Goal: Information Seeking & Learning: Understand process/instructions

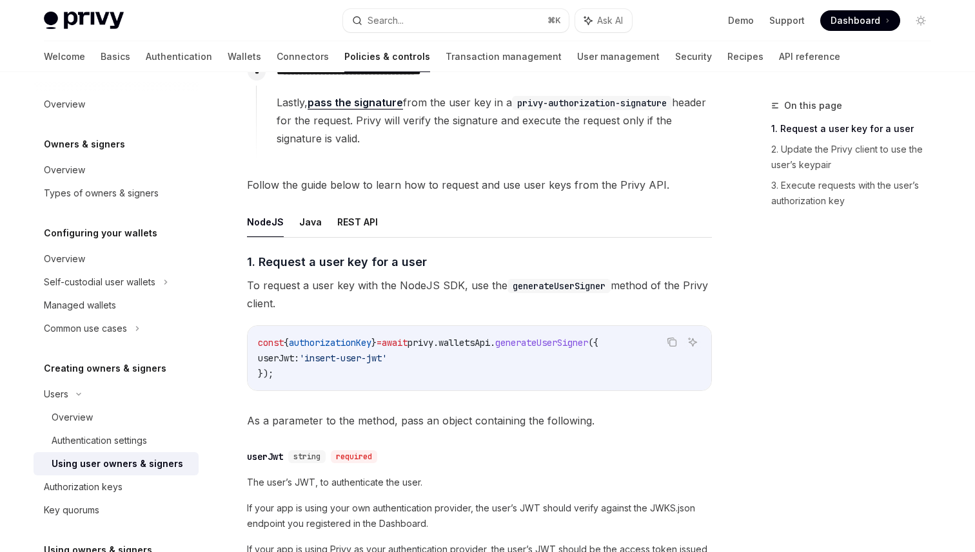
scroll to position [42, 0]
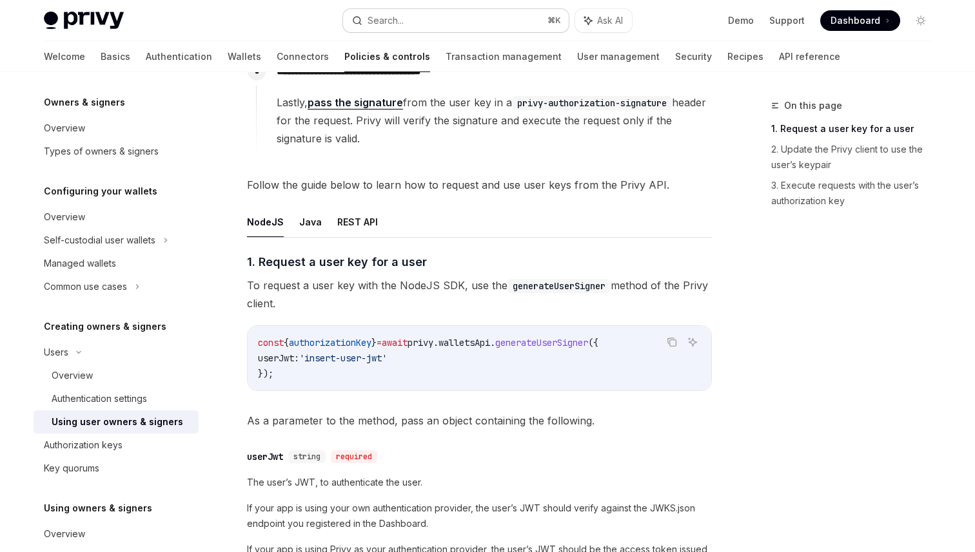
click at [380, 21] on div "Search..." at bounding box center [385, 20] width 36 height 15
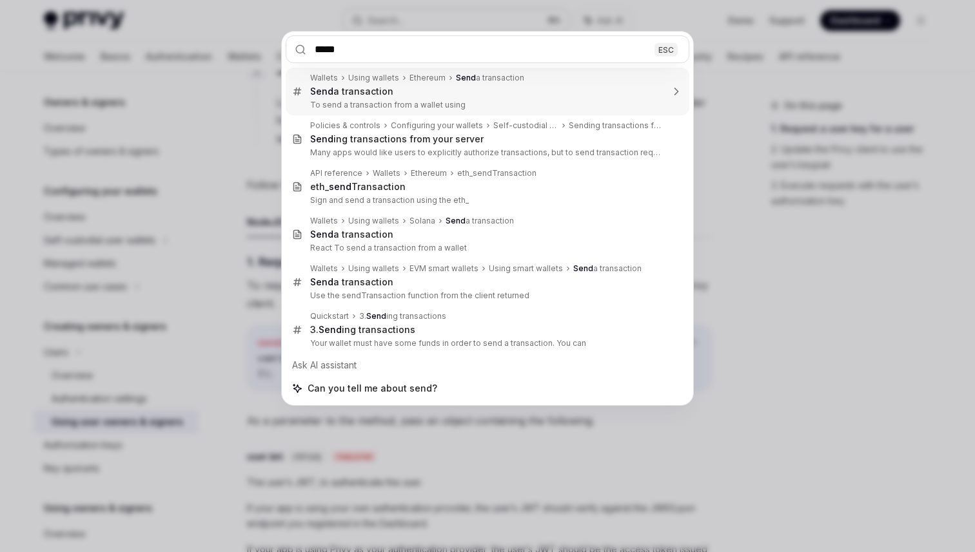
type input "******"
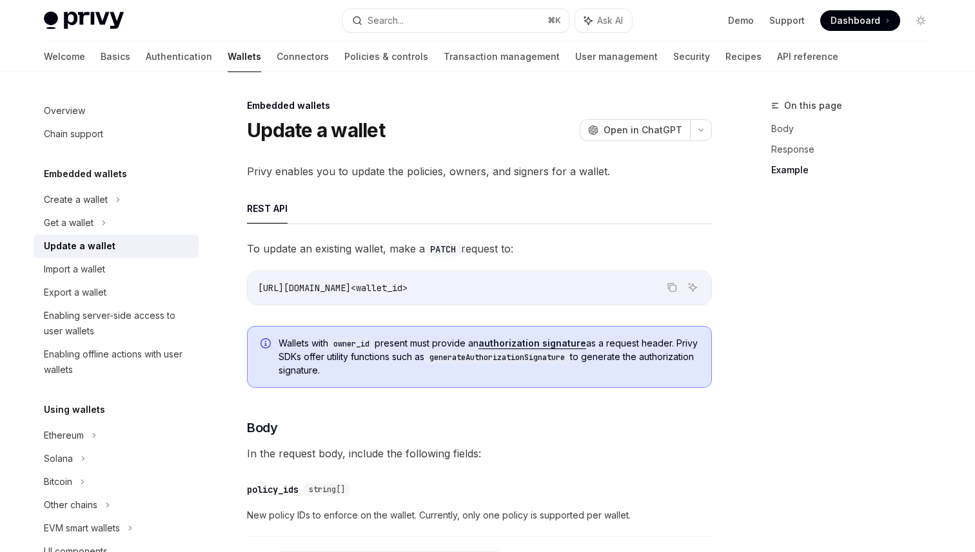
scroll to position [1328, 0]
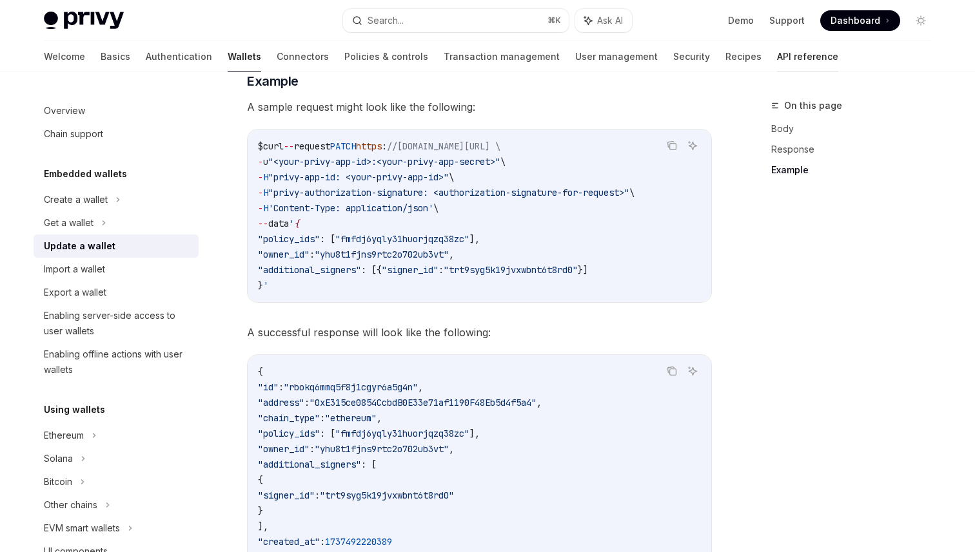
click at [777, 63] on link "API reference" at bounding box center [807, 56] width 61 height 31
type textarea "*"
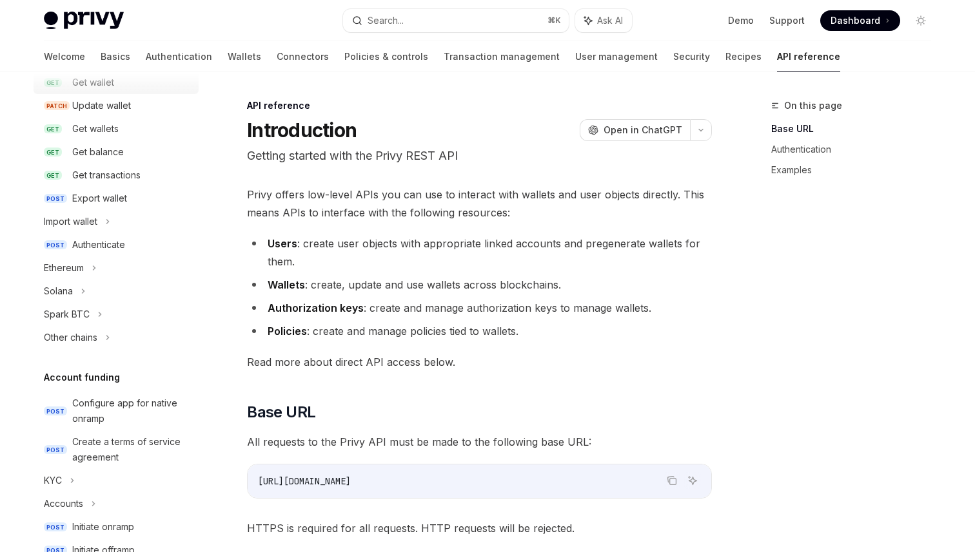
scroll to position [171, 0]
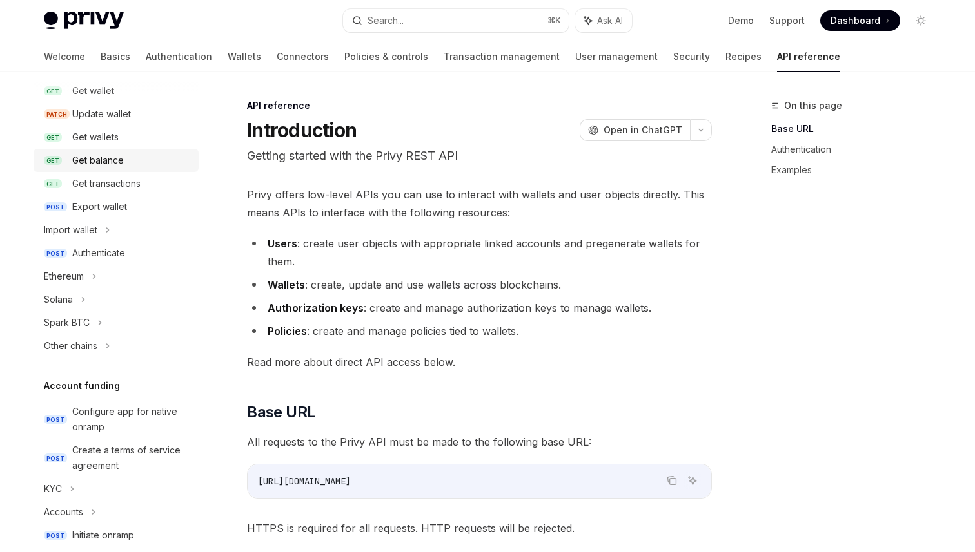
click at [106, 162] on div "Get balance" at bounding box center [98, 160] width 52 height 15
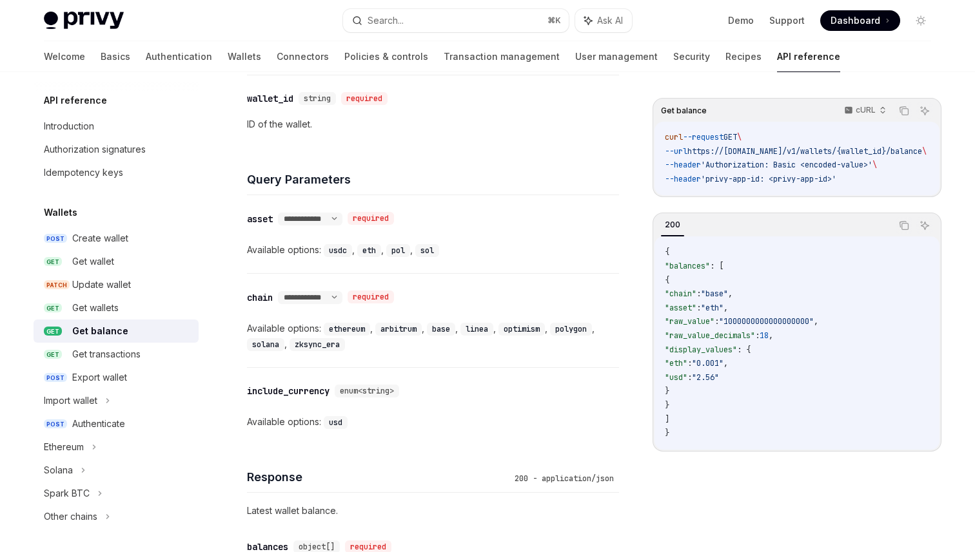
scroll to position [471, 0]
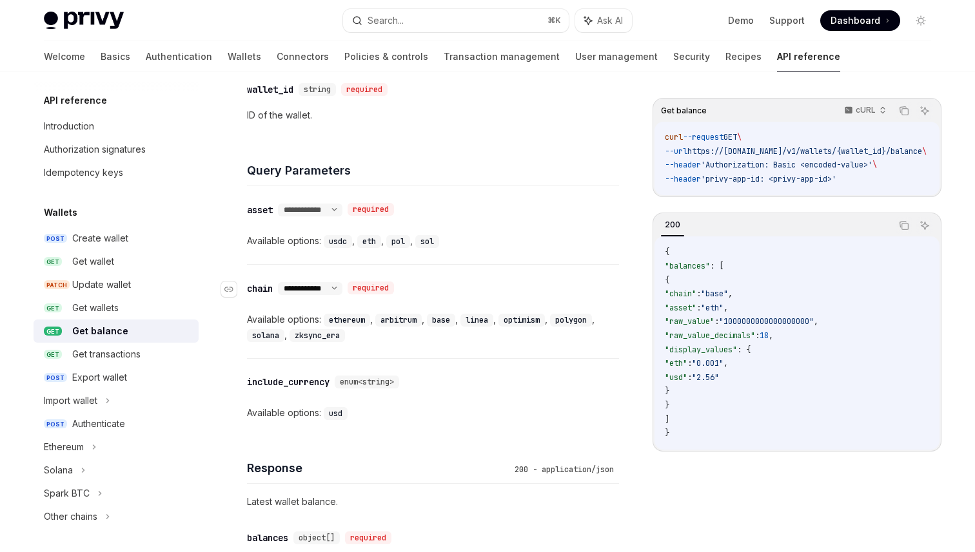
click at [328, 284] on select "**********" at bounding box center [310, 289] width 64 height 10
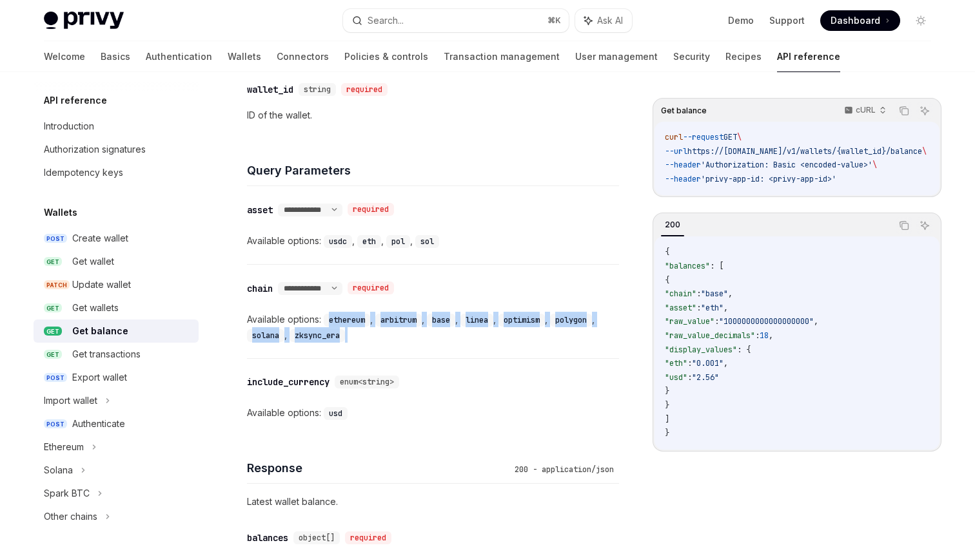
drag, startPoint x: 326, startPoint y: 317, endPoint x: 377, endPoint y: 340, distance: 55.7
click at [377, 340] on div "Available options: ethereum , arbitrum , base , linea , optimism , polygon , so…" at bounding box center [433, 327] width 372 height 31
drag, startPoint x: 361, startPoint y: 335, endPoint x: 239, endPoint y: 311, distance: 124.1
click at [239, 311] on div "**********" at bounding box center [312, 209] width 619 height 1165
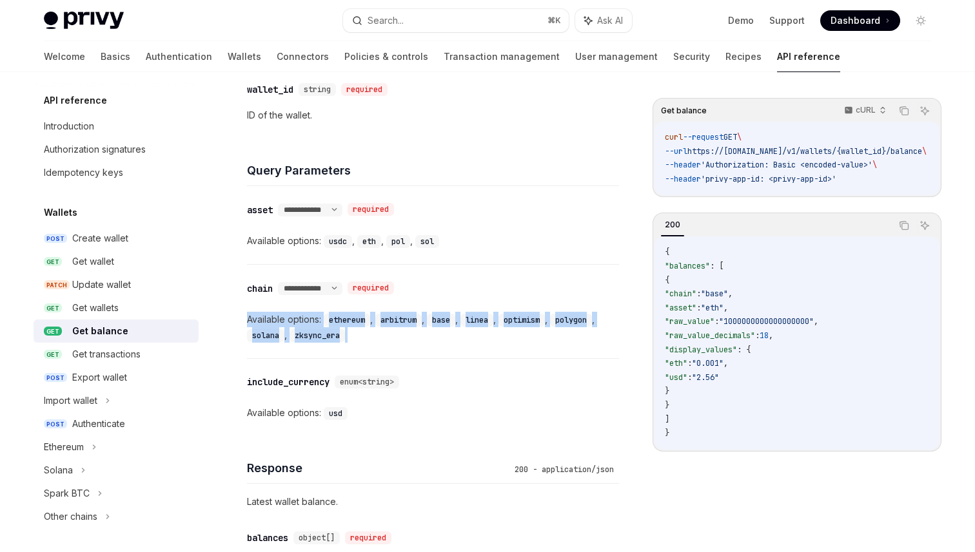
click at [267, 321] on div "Available options: ethereum , arbitrum , base , linea , optimism , polygon , so…" at bounding box center [433, 327] width 372 height 31
drag, startPoint x: 245, startPoint y: 316, endPoint x: 358, endPoint y: 338, distance: 115.4
click at [358, 338] on div "**********" at bounding box center [312, 209] width 619 height 1165
click at [343, 334] on code "zksync_era" at bounding box center [316, 335] width 55 height 13
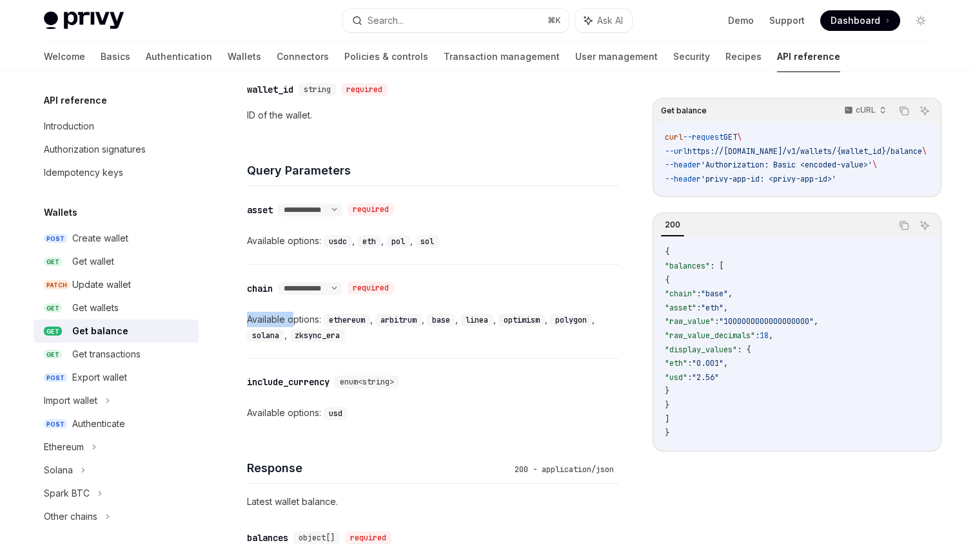
drag, startPoint x: 248, startPoint y: 316, endPoint x: 291, endPoint y: 321, distance: 42.8
click at [291, 321] on div "Available options: ethereum , arbitrum , base , linea , optimism , polygon , so…" at bounding box center [433, 327] width 372 height 31
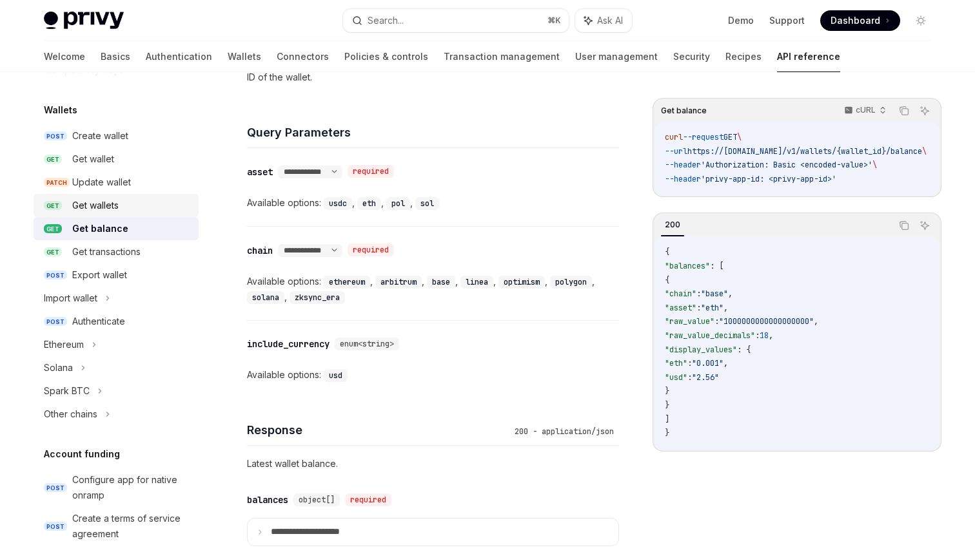
scroll to position [122, 0]
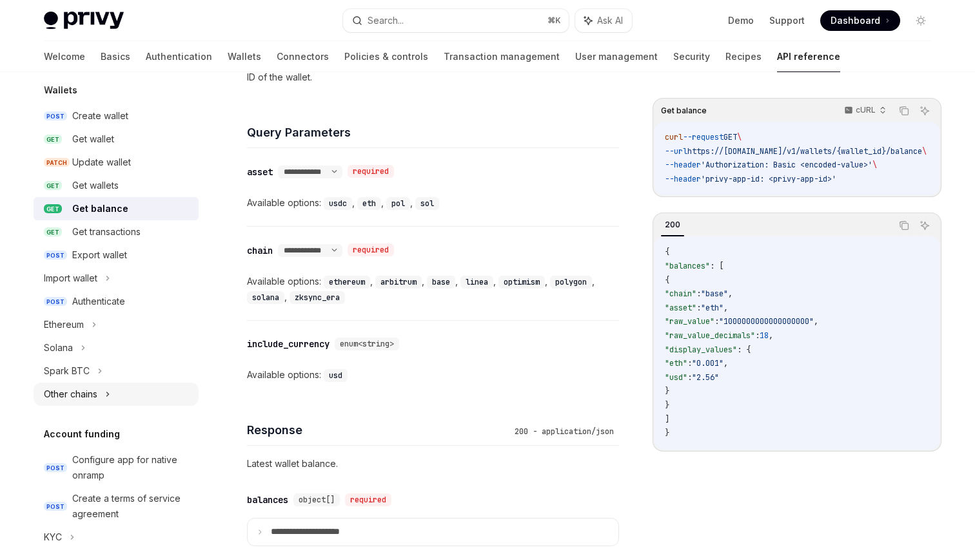
click at [83, 394] on div "Other chains" at bounding box center [70, 394] width 53 height 15
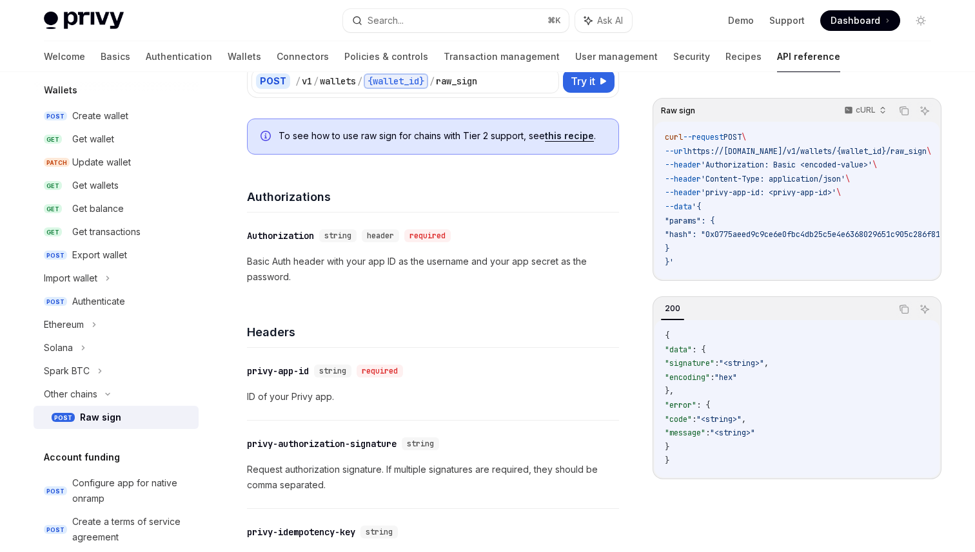
scroll to position [136, 0]
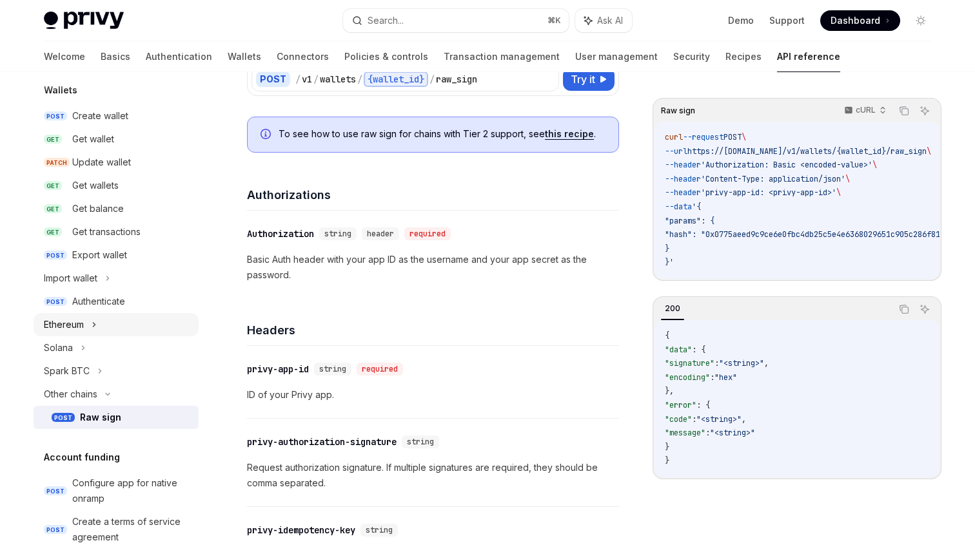
click at [90, 325] on div "Ethereum" at bounding box center [116, 324] width 165 height 23
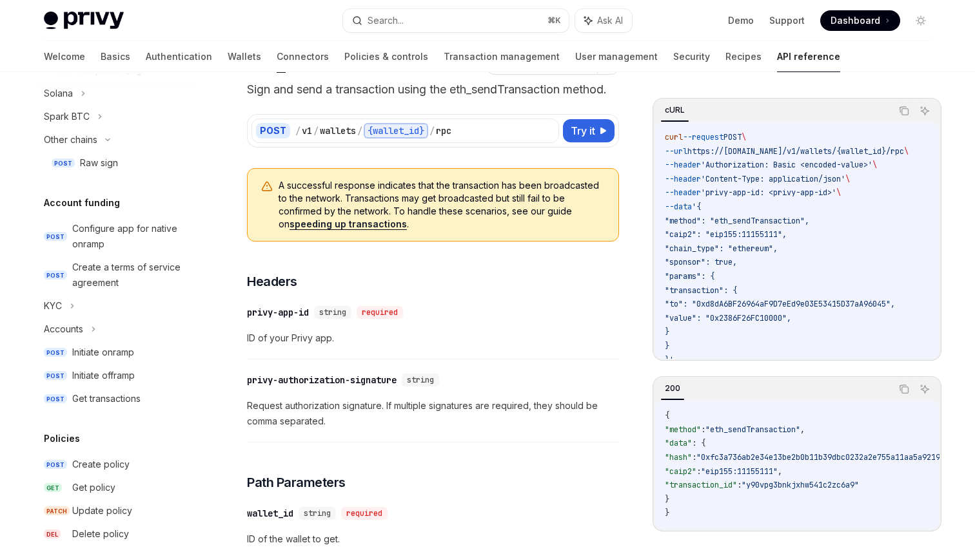
scroll to position [517, 0]
click at [77, 324] on div "Accounts" at bounding box center [63, 328] width 39 height 15
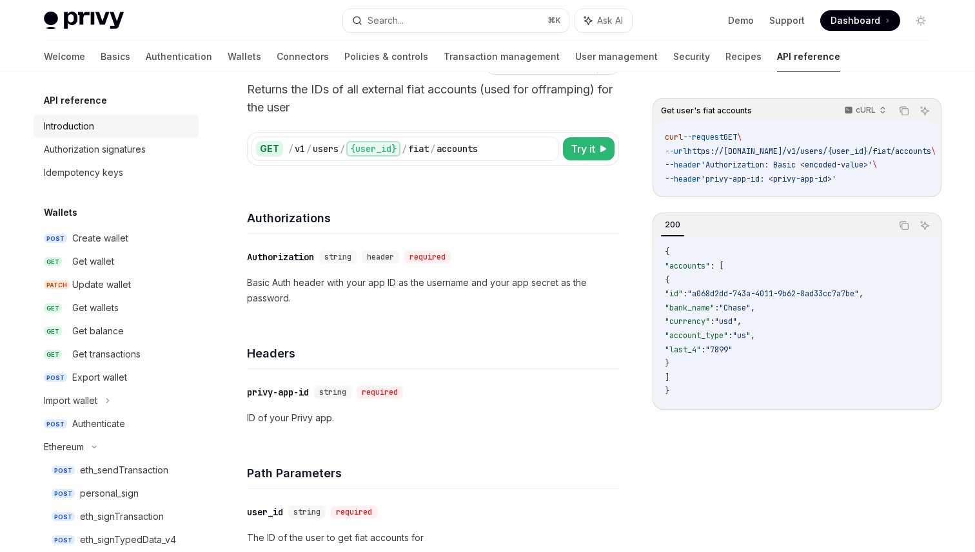
click at [79, 126] on div "Introduction" at bounding box center [69, 126] width 50 height 15
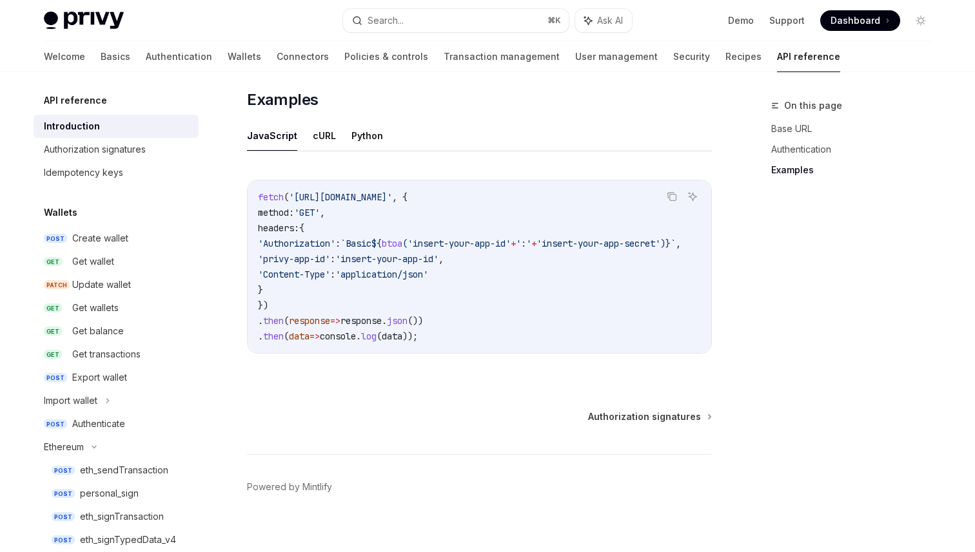
scroll to position [817, 0]
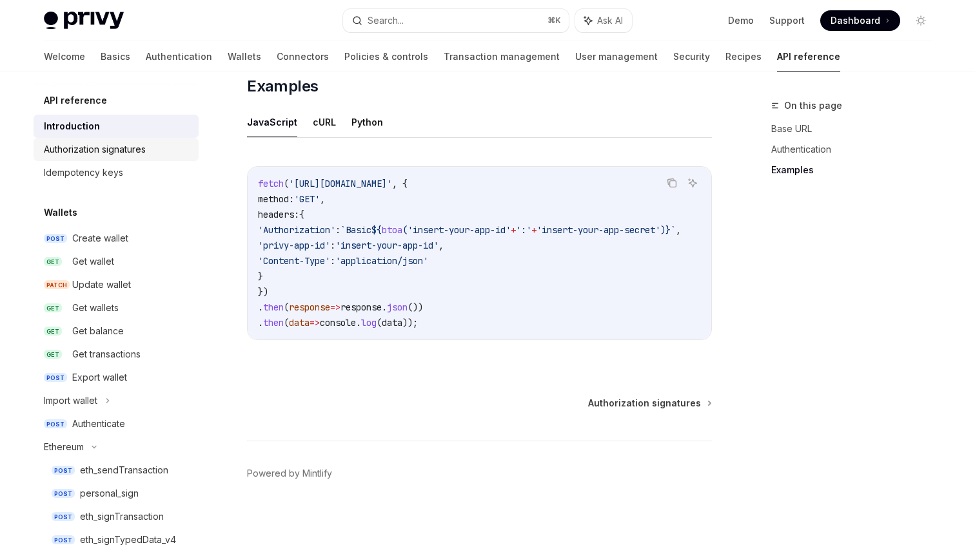
click at [129, 151] on div "Authorization signatures" at bounding box center [95, 149] width 102 height 15
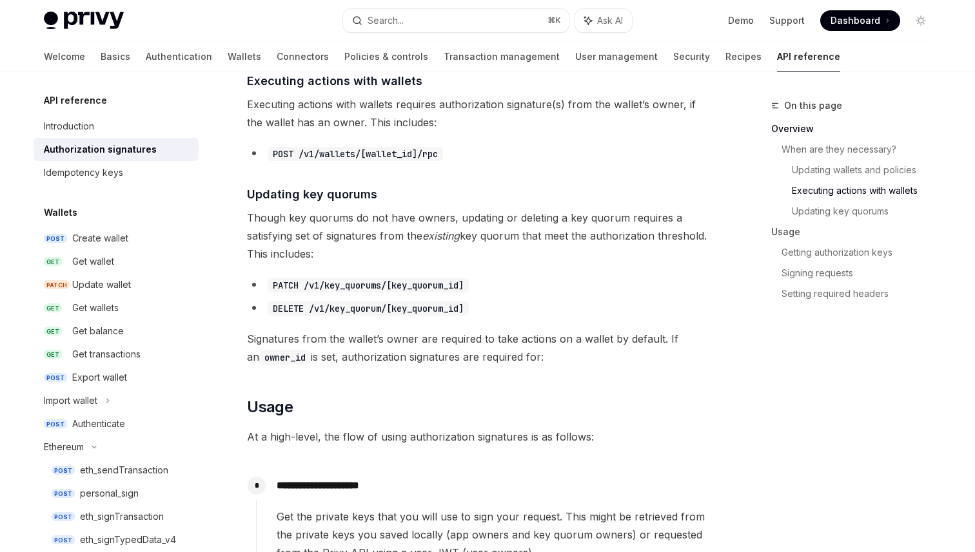
scroll to position [838, 0]
click at [827, 273] on link "Signing requests" at bounding box center [861, 273] width 160 height 21
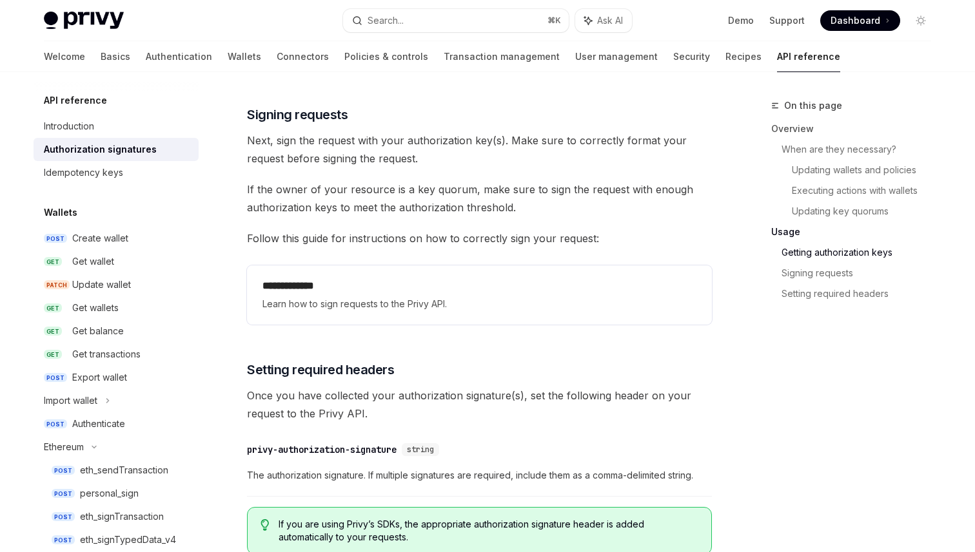
scroll to position [1961, 0]
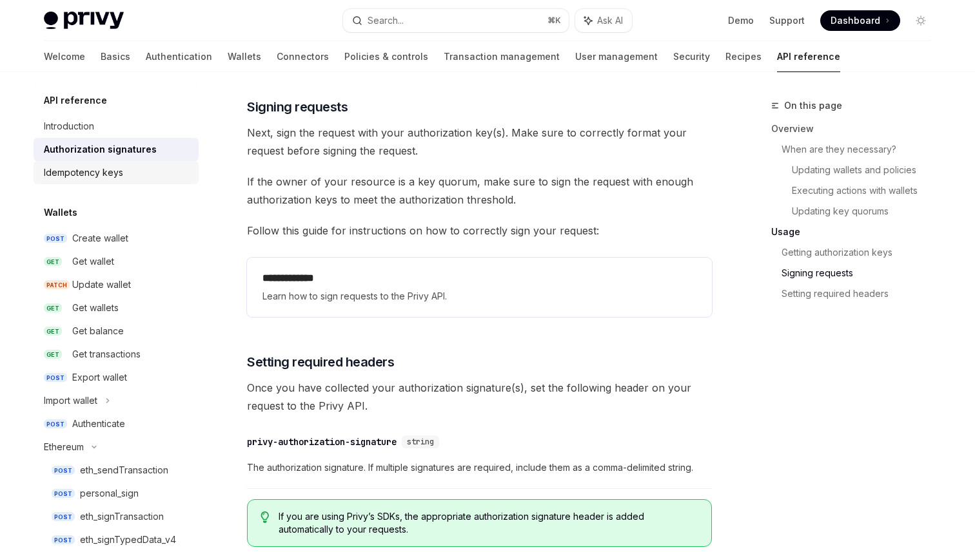
click at [84, 168] on div "Idempotency keys" at bounding box center [83, 172] width 79 height 15
type textarea "*"
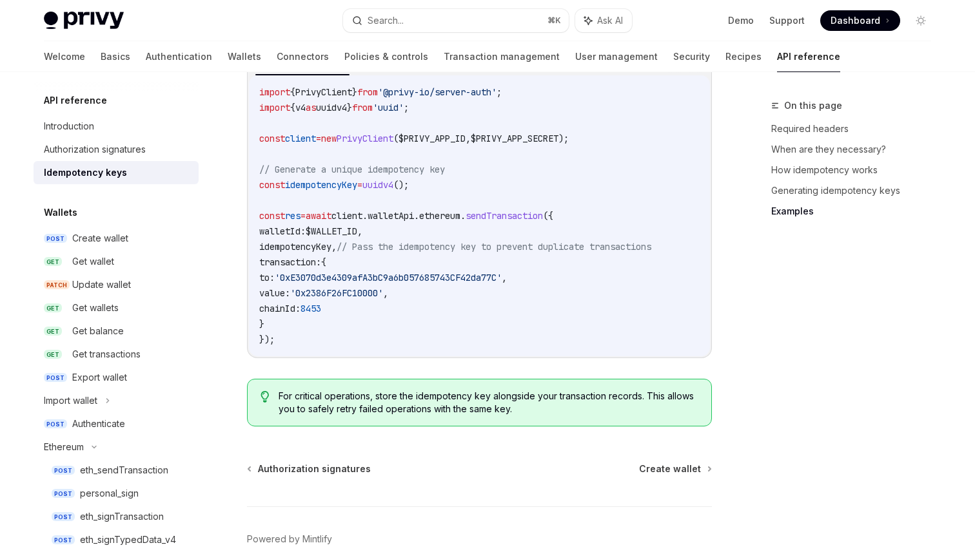
scroll to position [1374, 0]
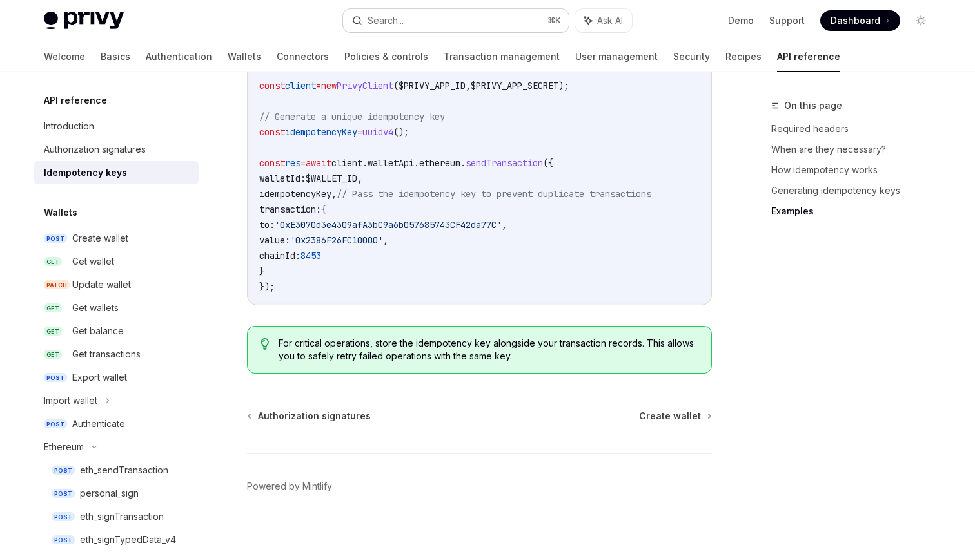
click at [450, 19] on button "Search... ⌘ K" at bounding box center [456, 20] width 226 height 23
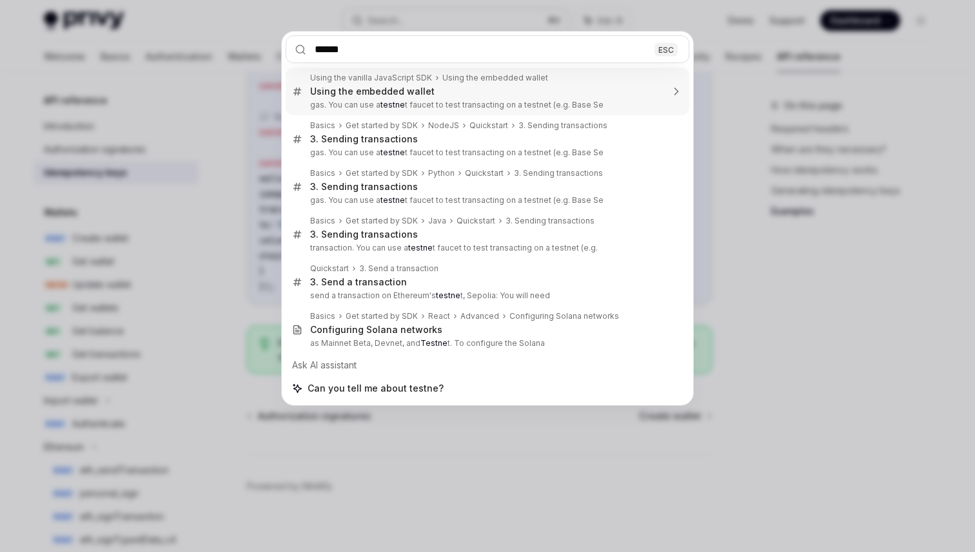
type input "*******"
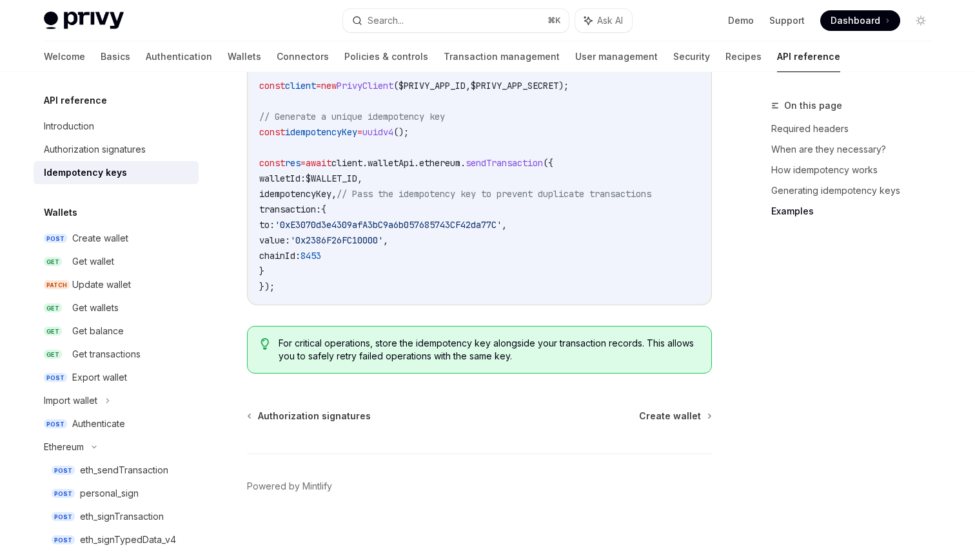
type textarea "*"
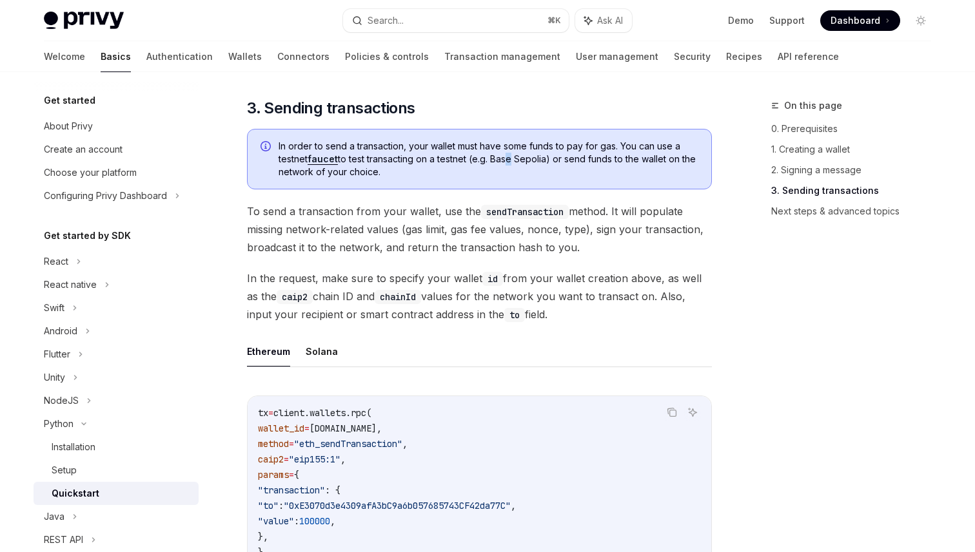
click at [511, 159] on span "In order to send a transaction, your wallet must have some funds to pay for gas…" at bounding box center [488, 159] width 420 height 39
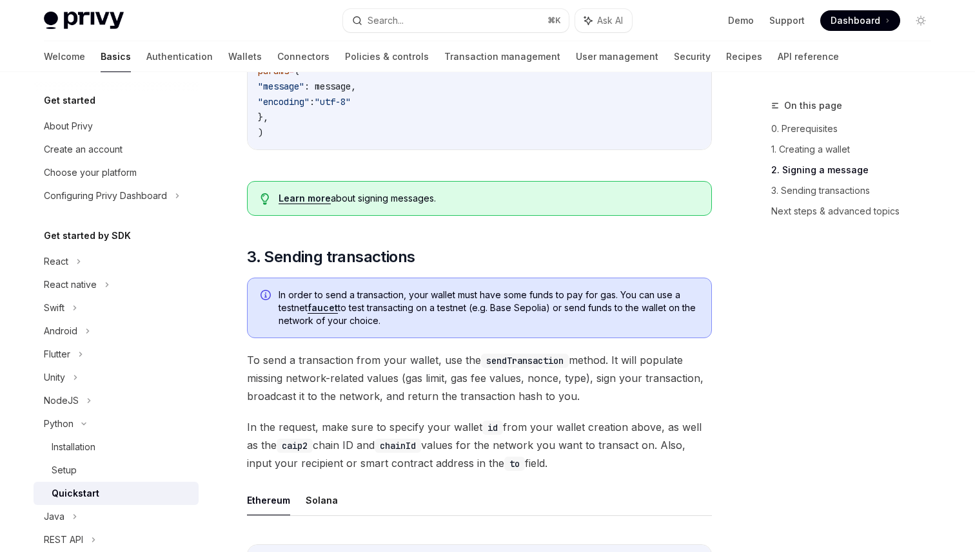
scroll to position [666, 0]
click at [320, 311] on link "faucet" at bounding box center [322, 309] width 30 height 12
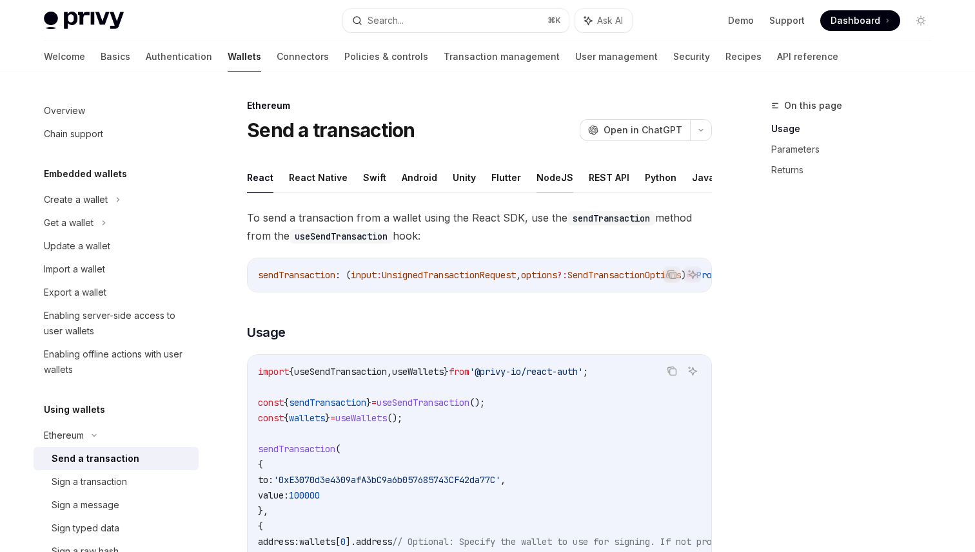
click at [545, 175] on button "NodeJS" at bounding box center [554, 177] width 37 height 30
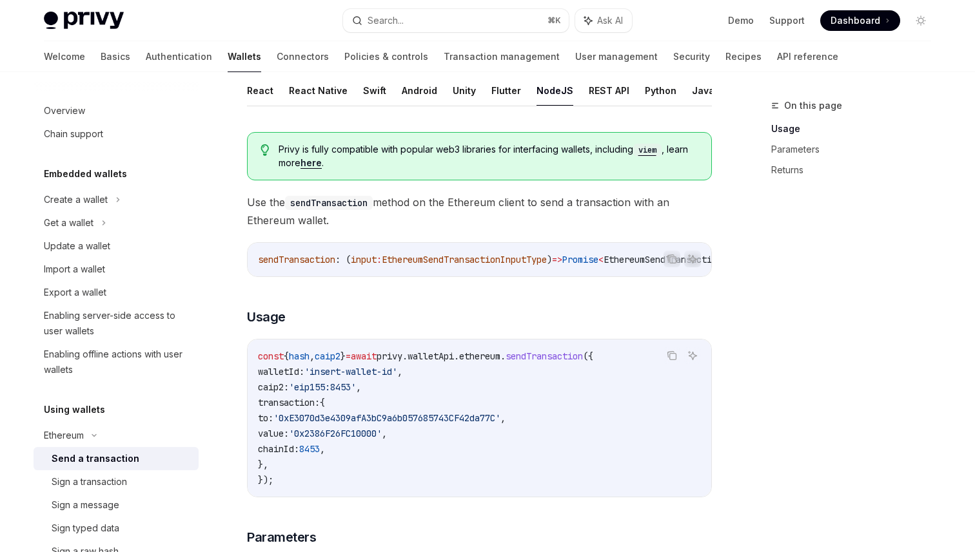
scroll to position [84, 0]
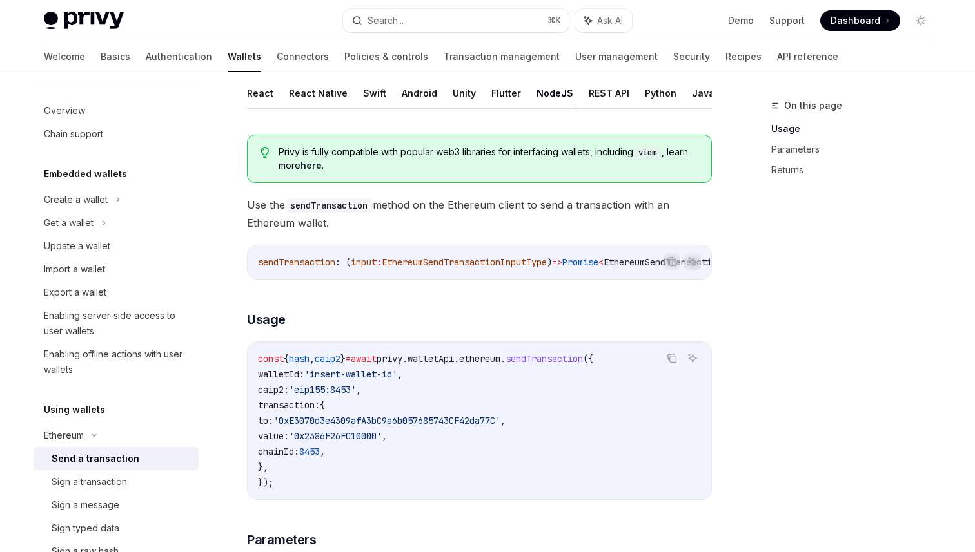
click at [301, 380] on span "walletId:" at bounding box center [281, 375] width 46 height 12
copy span "walletId"
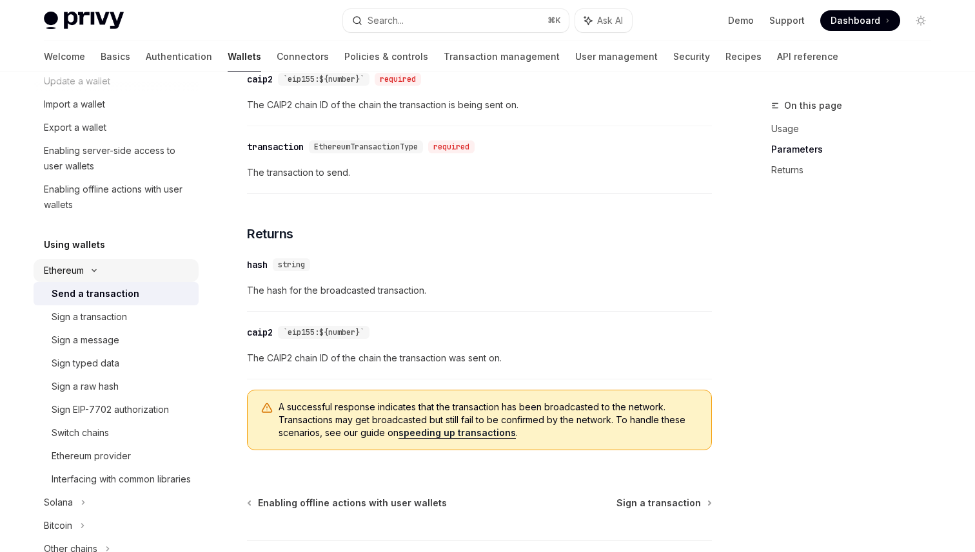
scroll to position [186, 0]
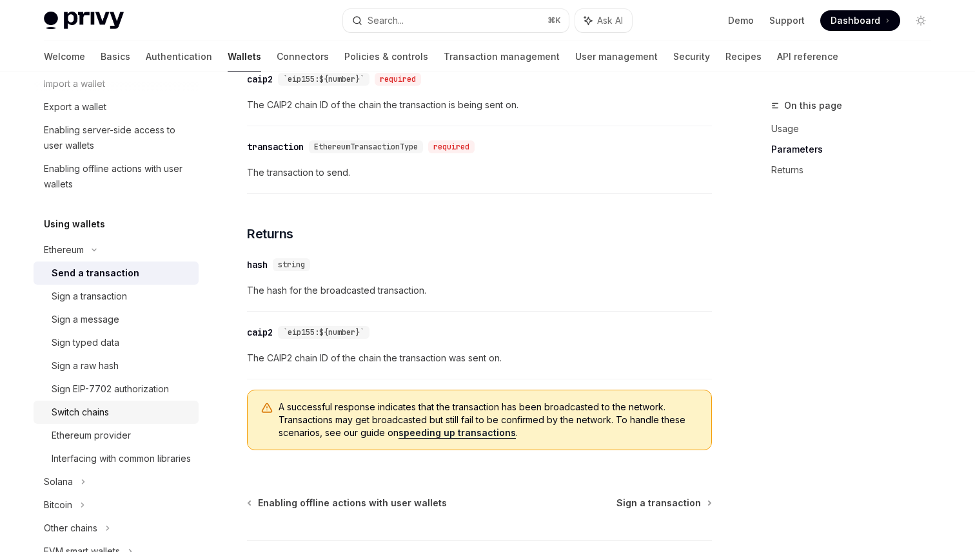
click at [121, 405] on div "Switch chains" at bounding box center [121, 412] width 139 height 15
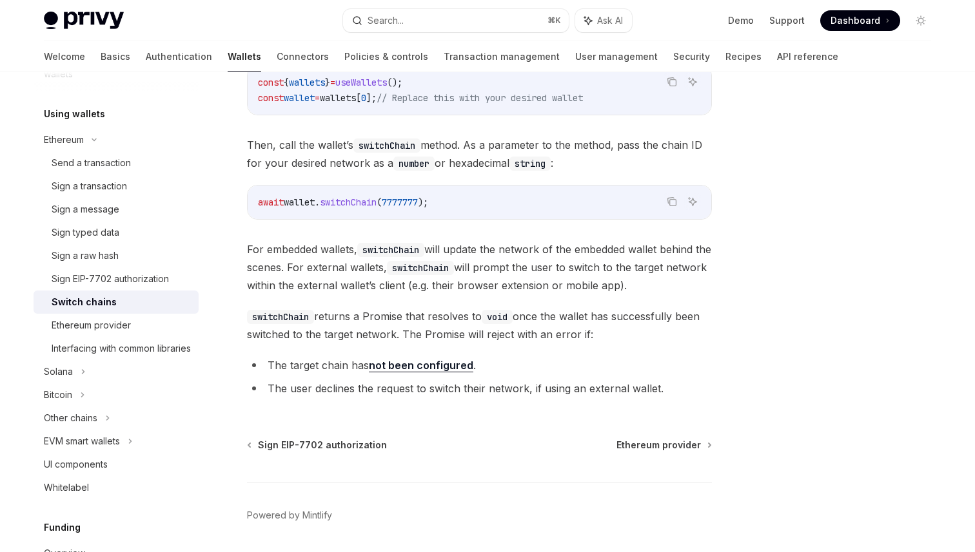
scroll to position [296, 0]
click at [103, 495] on div "Whitelabel" at bounding box center [117, 487] width 147 height 15
type textarea "*"
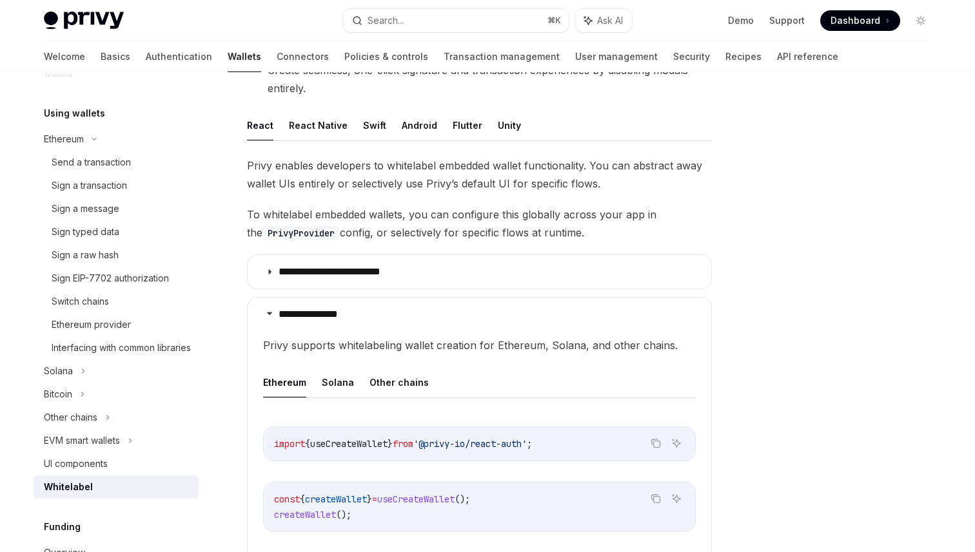
scroll to position [193, 0]
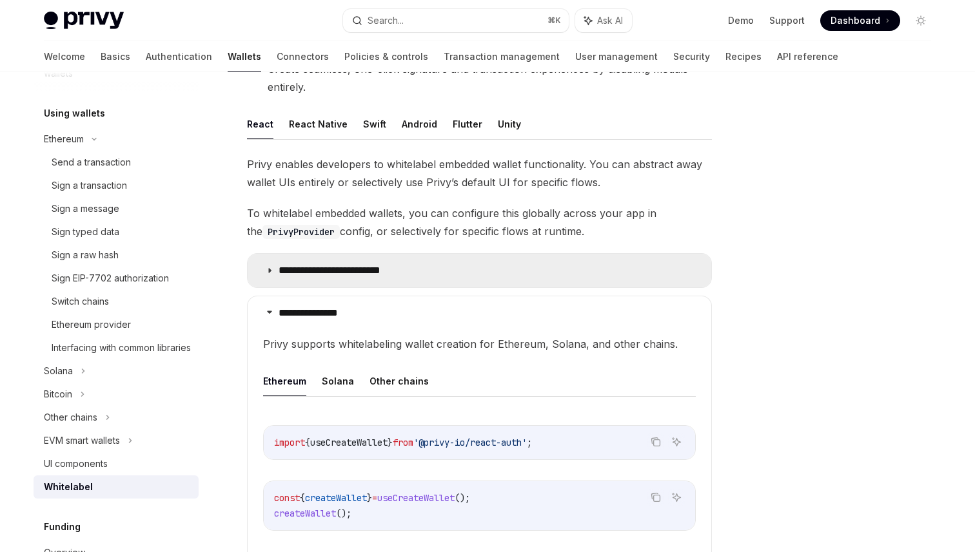
click at [295, 268] on p "**********" at bounding box center [340, 270] width 124 height 13
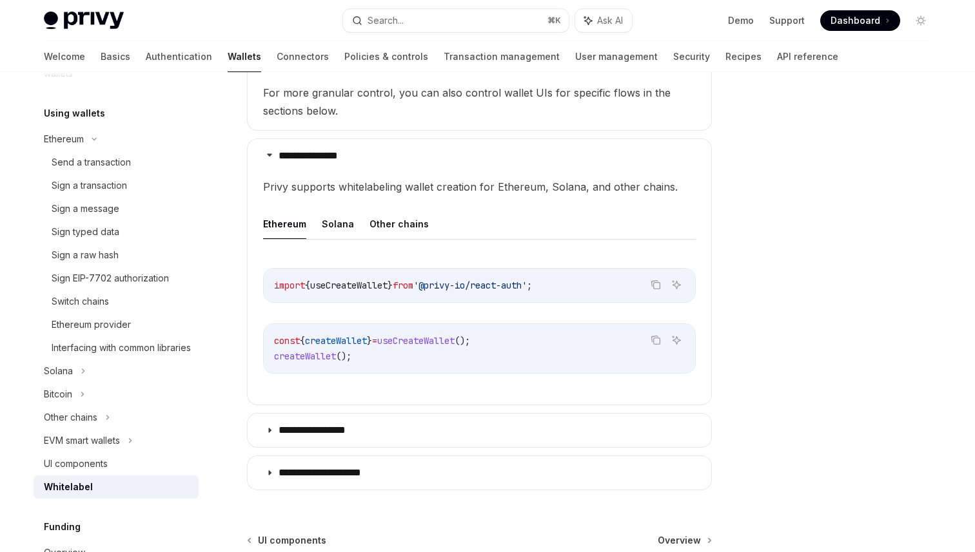
scroll to position [675, 0]
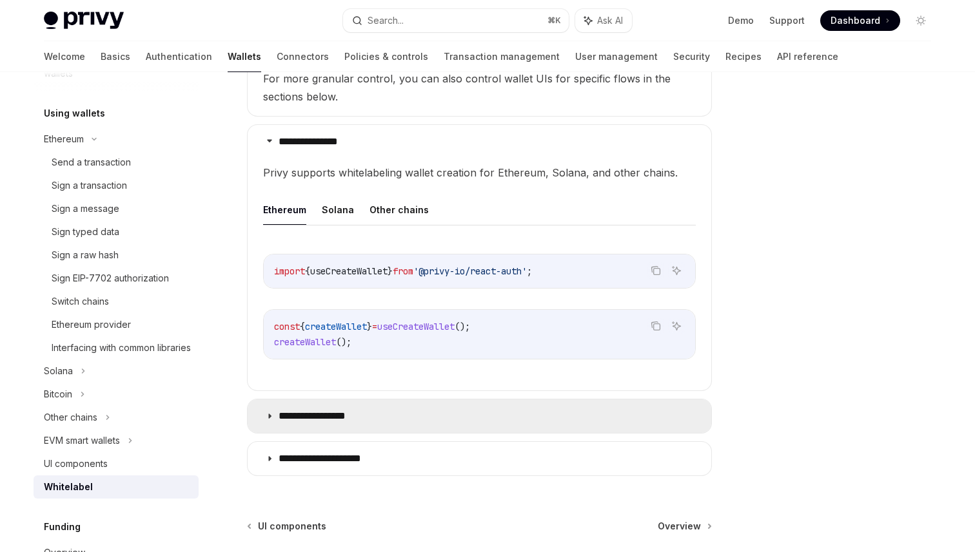
click at [270, 416] on icon at bounding box center [270, 417] width 8 height 8
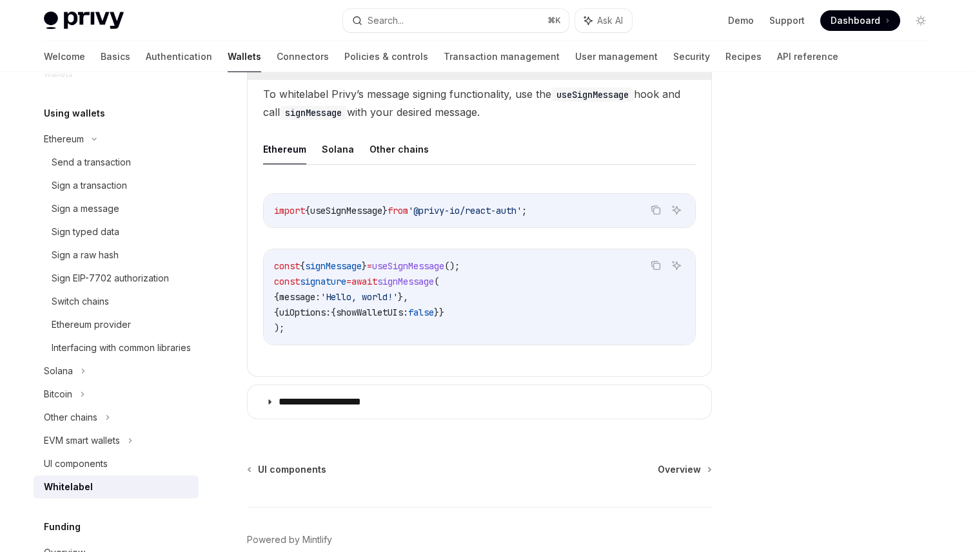
scroll to position [1094, 0]
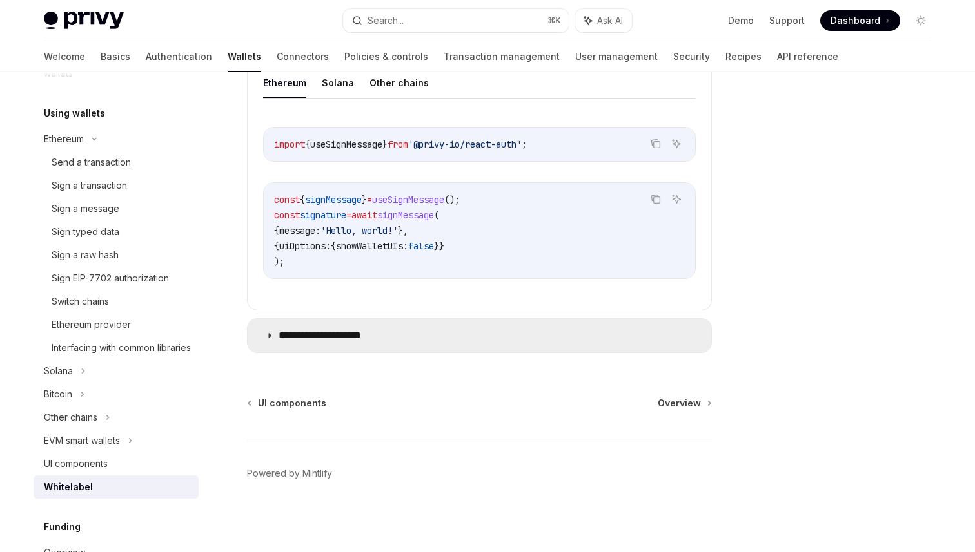
click at [298, 330] on p "**********" at bounding box center [331, 335] width 107 height 13
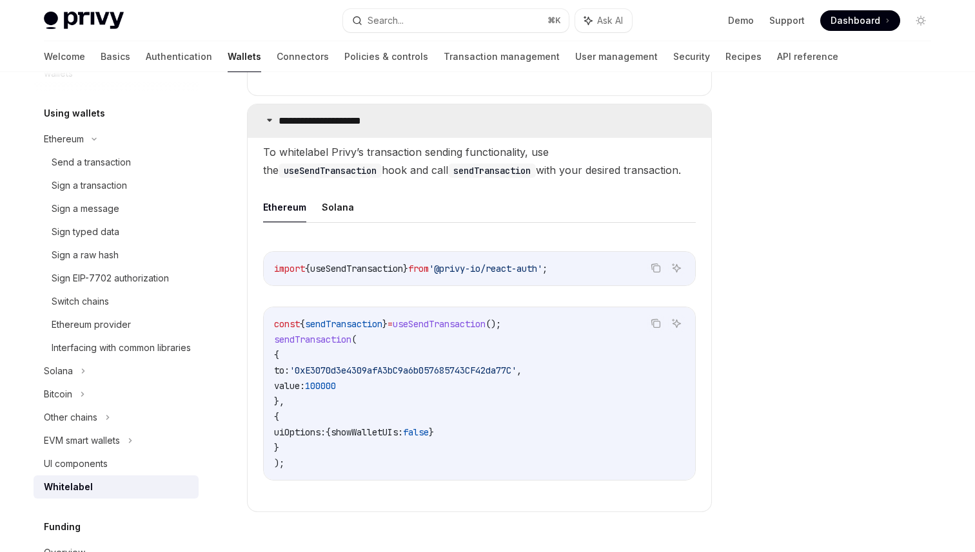
scroll to position [1311, 0]
